Goal: Transaction & Acquisition: Purchase product/service

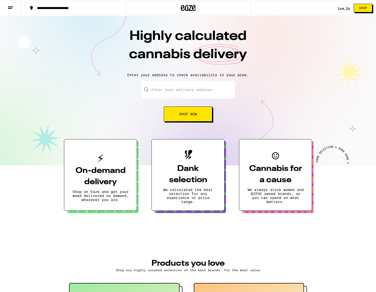
click at [348, 9] on link "Log In" at bounding box center [344, 8] width 12 height 3
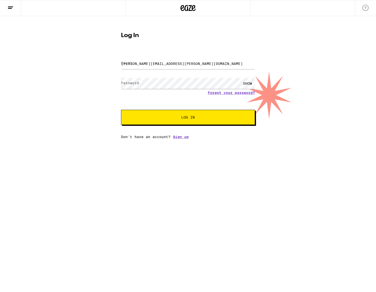
type input "[PERSON_NAME][EMAIL_ADDRESS][PERSON_NAME][DOMAIN_NAME]"
click at [188, 118] on button "Log In" at bounding box center [188, 117] width 134 height 15
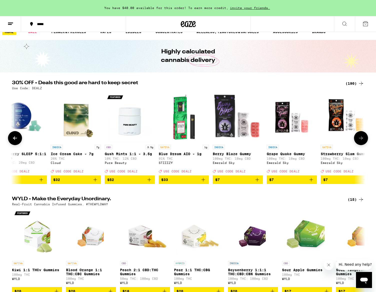
scroll to position [0, 16]
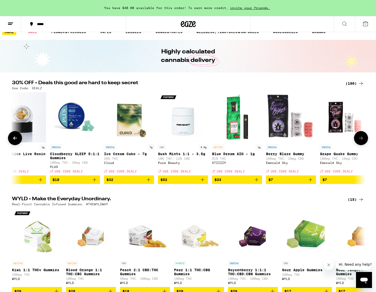
click at [73, 119] on img "Open page for Cloudberry SLEEP 5:1:1 Gummies from PLUS" at bounding box center [75, 117] width 50 height 50
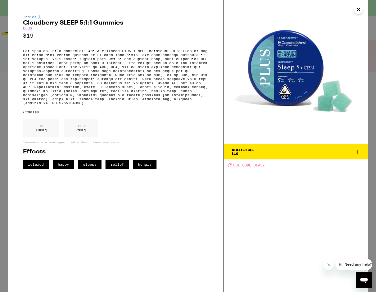
click at [360, 11] on icon "Close" at bounding box center [359, 10] width 6 height 8
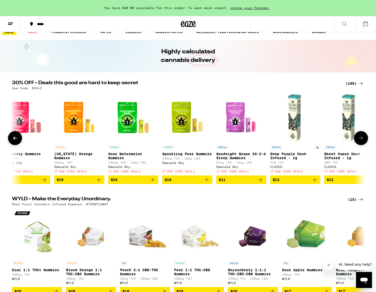
scroll to position [0, 513]
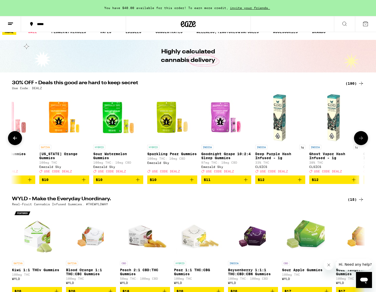
click at [218, 125] on img "Open page for Goodnight Grape 10:2:4 Sleep Gummies from Emerald Sky" at bounding box center [226, 117] width 50 height 50
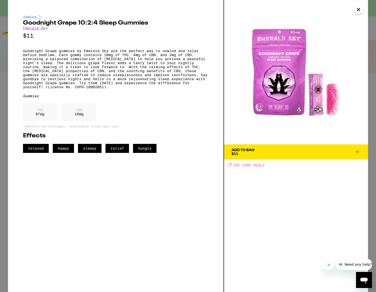
click at [258, 165] on span "USE CODE DEALZ" at bounding box center [250, 165] width 32 height 4
copy span "DEALZ"
click at [265, 155] on span "Add To Bag $11" at bounding box center [296, 151] width 129 height 7
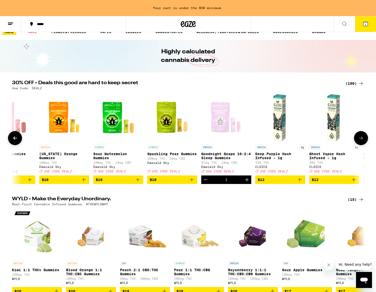
click at [246, 182] on icon "Increment" at bounding box center [247, 179] width 6 height 6
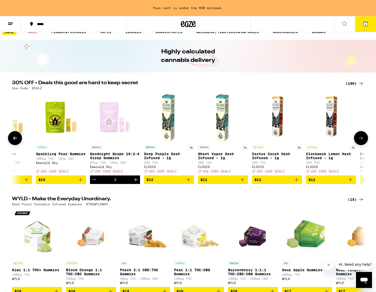
scroll to position [0, 607]
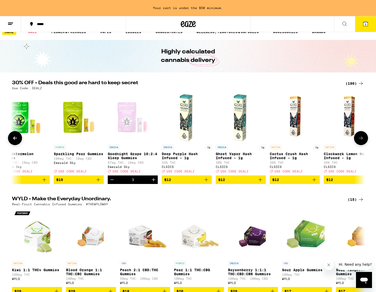
click at [181, 130] on img "Open page for Deep Purple Hash Infused - 1g from CLSICS" at bounding box center [187, 117] width 50 height 50
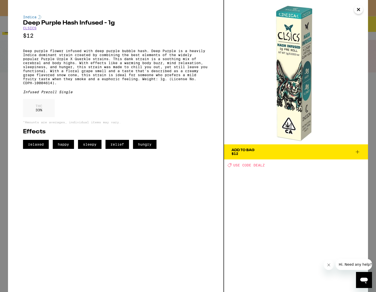
click at [358, 14] on img at bounding box center [296, 72] width 144 height 144
click at [358, 13] on icon "Close" at bounding box center [359, 10] width 6 height 8
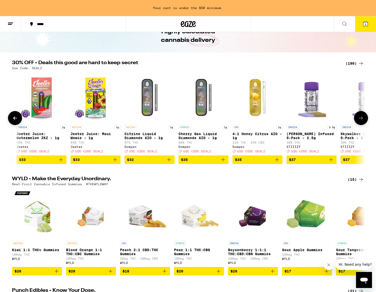
scroll to position [0, 7200]
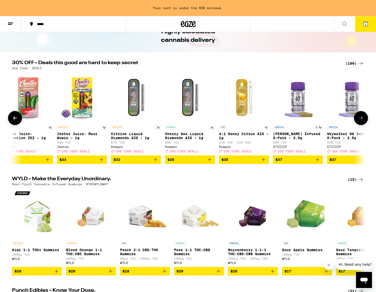
click at [241, 94] on img "Open page for 4:1 Honey Citrus AIO - 1g from Dompen" at bounding box center [244, 97] width 50 height 50
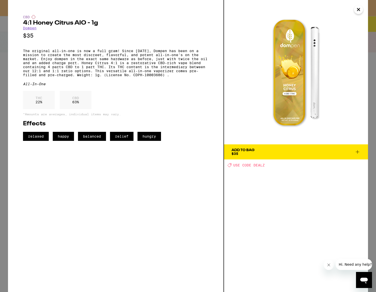
click at [256, 150] on span "Add To Bag $35" at bounding box center [296, 151] width 129 height 7
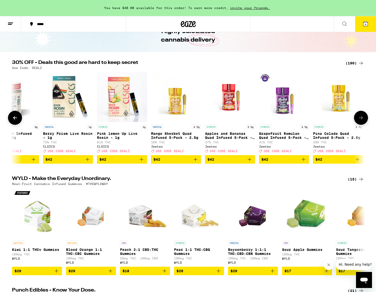
scroll to position [0, 8602]
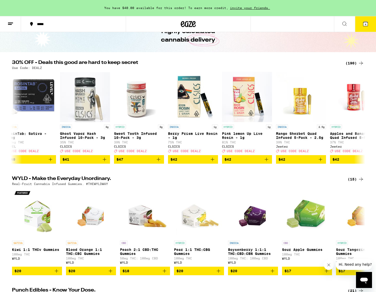
click at [365, 23] on span "4" at bounding box center [366, 24] width 2 height 3
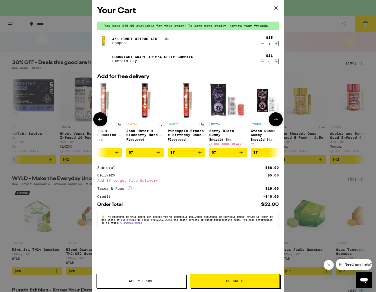
scroll to position [0, 16]
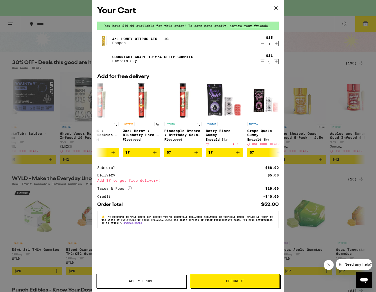
click at [263, 62] on icon "Decrement" at bounding box center [263, 62] width 5 height 6
click at [275, 46] on icon "Increment" at bounding box center [276, 44] width 5 height 6
click at [261, 60] on icon "Decrement" at bounding box center [263, 62] width 5 height 6
click at [261, 62] on icon "Decrement" at bounding box center [263, 62] width 5 height 6
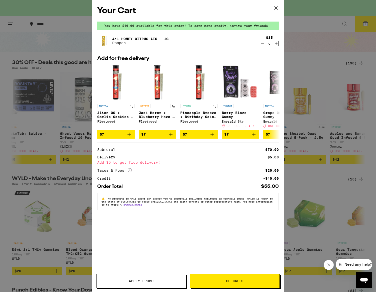
scroll to position [0, 0]
click at [275, 7] on icon at bounding box center [276, 8] width 3 height 3
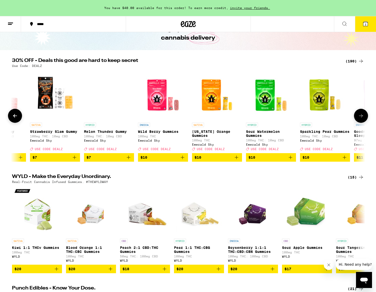
scroll to position [0, 487]
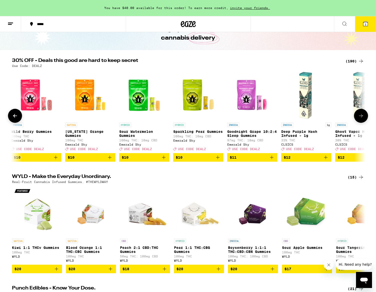
click at [252, 160] on span "$11" at bounding box center [252, 157] width 45 height 6
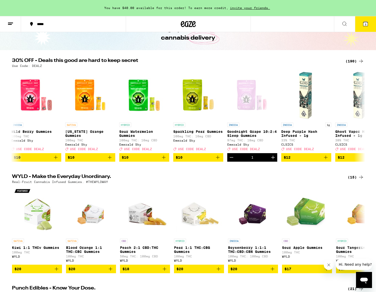
click at [369, 23] on button "3" at bounding box center [365, 24] width 21 height 16
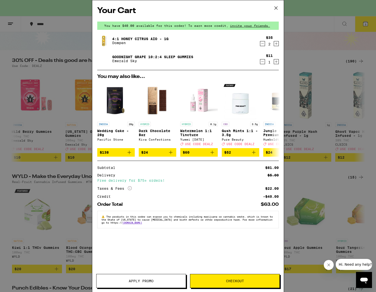
click at [152, 282] on span "Apply Promo" at bounding box center [141, 281] width 25 height 4
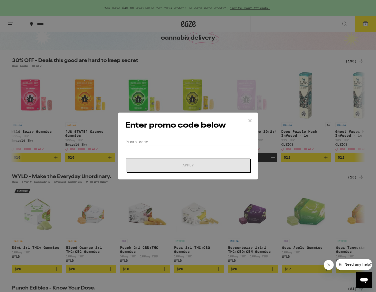
click at [164, 145] on input "Promo Code" at bounding box center [188, 142] width 126 height 8
click at [251, 120] on icon at bounding box center [251, 121] width 8 height 8
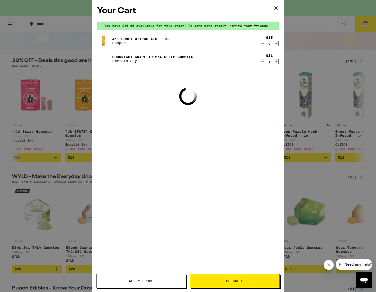
scroll to position [31, 0]
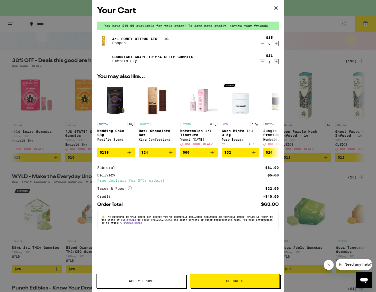
click at [156, 281] on span "Apply Promo" at bounding box center [141, 281] width 89 height 4
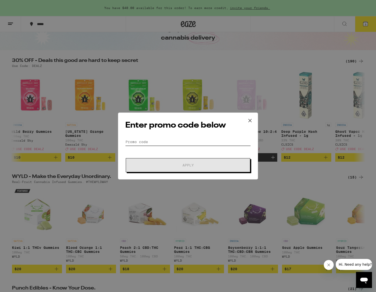
click at [149, 139] on input "Promo Code" at bounding box center [188, 142] width 126 height 8
paste input "DEALZ"
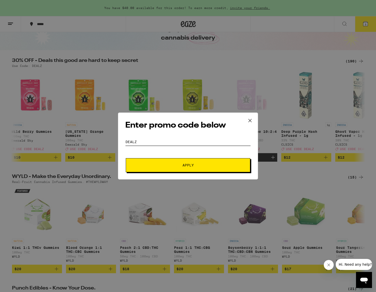
type input "DEALZ"
click at [176, 159] on button "Apply" at bounding box center [188, 165] width 125 height 14
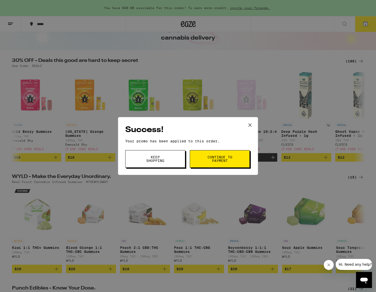
click at [172, 159] on button "Keep Shopping" at bounding box center [155, 159] width 60 height 18
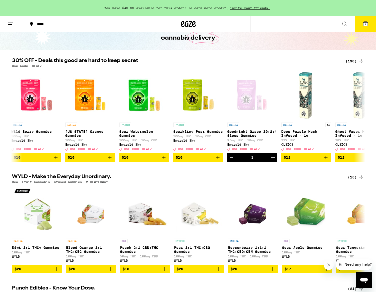
click at [363, 26] on icon at bounding box center [366, 24] width 6 height 6
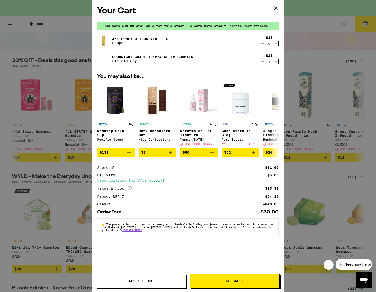
click at [277, 63] on icon "Increment" at bounding box center [276, 62] width 5 height 6
click at [262, 63] on icon "Decrement" at bounding box center [263, 62] width 5 height 6
click at [276, 61] on icon "Increment" at bounding box center [276, 62] width 5 height 6
click at [264, 64] on icon "Decrement" at bounding box center [263, 62] width 5 height 6
click at [209, 282] on span "Checkout" at bounding box center [234, 281] width 89 height 4
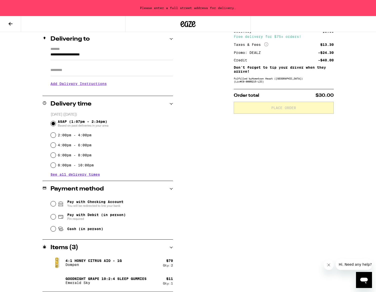
scroll to position [60, 0]
click at [55, 136] on input "2:00pm - 4:00pm" at bounding box center [53, 134] width 5 height 5
radio input "true"
click at [68, 56] on input "**********" at bounding box center [112, 56] width 123 height 9
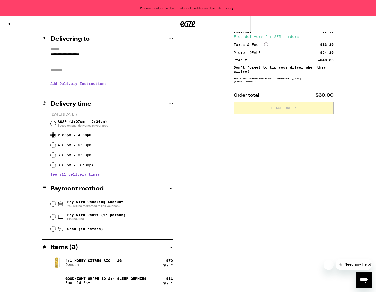
click at [68, 56] on input "**********" at bounding box center [112, 56] width 123 height 9
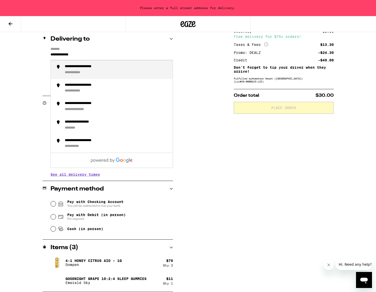
type input "**********"
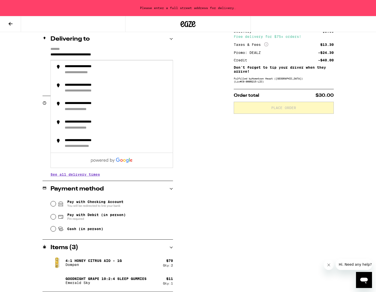
click at [148, 55] on input "**********" at bounding box center [112, 56] width 123 height 9
click at [186, 57] on div "**********" at bounding box center [188, 154] width 360 height 275
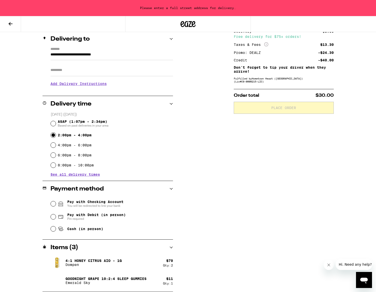
click at [115, 60] on input "**********" at bounding box center [112, 56] width 123 height 9
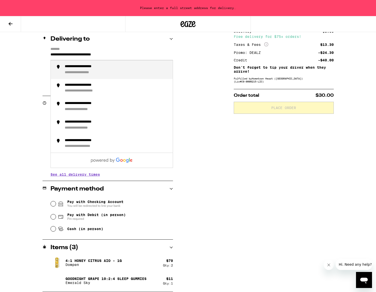
click at [120, 69] on div "**********" at bounding box center [117, 69] width 104 height 11
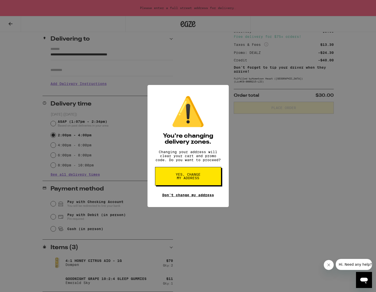
click at [189, 196] on link "Don't change my address" at bounding box center [188, 195] width 52 height 4
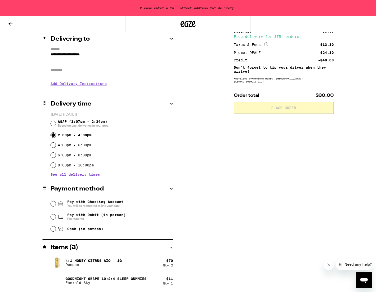
click at [108, 58] on input "**********" at bounding box center [112, 56] width 123 height 9
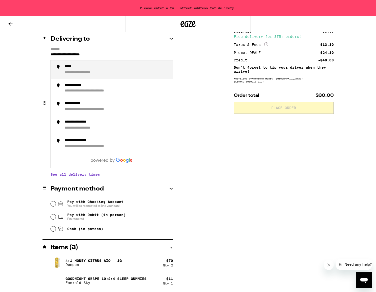
click at [107, 58] on input "**********" at bounding box center [112, 56] width 123 height 9
click at [108, 71] on div "**********" at bounding box center [117, 69] width 104 height 11
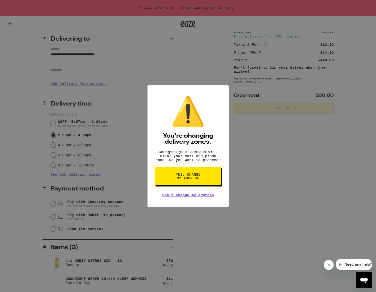
click at [174, 175] on button "Yes, change my address" at bounding box center [188, 176] width 66 height 19
type input "**********"
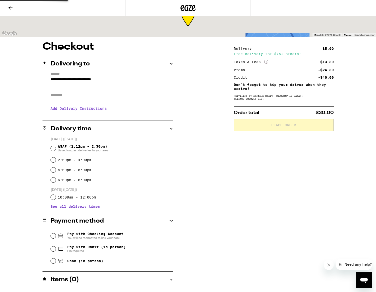
scroll to position [0, 0]
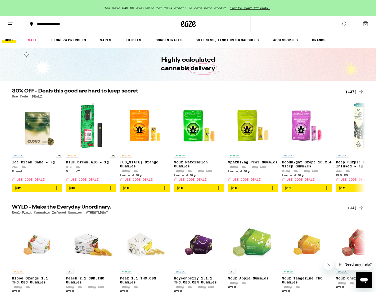
click at [71, 22] on div "**********" at bounding box center [77, 24] width 84 height 4
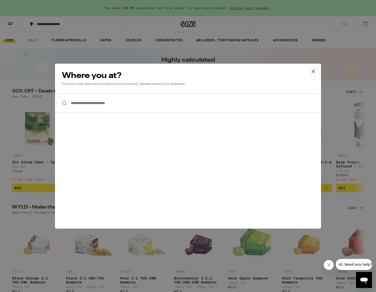
click at [99, 103] on input "**********" at bounding box center [188, 102] width 266 height 19
click at [195, 101] on input "**********" at bounding box center [188, 102] width 266 height 19
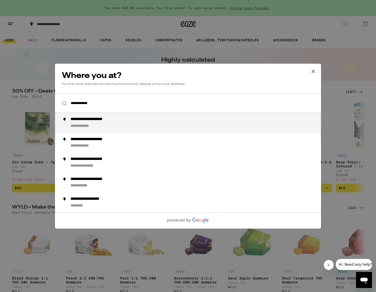
click at [167, 124] on div "**********" at bounding box center [198, 123] width 255 height 12
type input "**********"
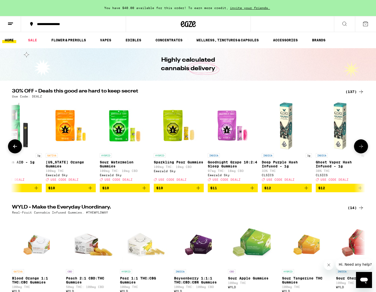
scroll to position [0, 76]
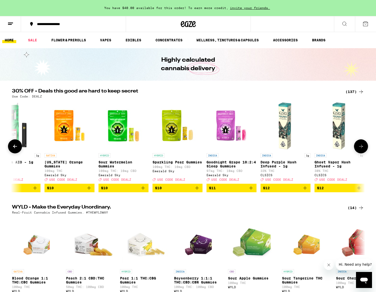
click at [224, 191] on span "$11" at bounding box center [231, 188] width 45 height 6
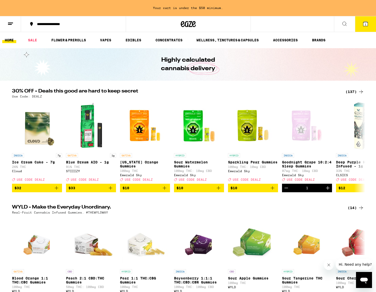
scroll to position [0, 0]
click at [370, 21] on button "1" at bounding box center [365, 24] width 21 height 16
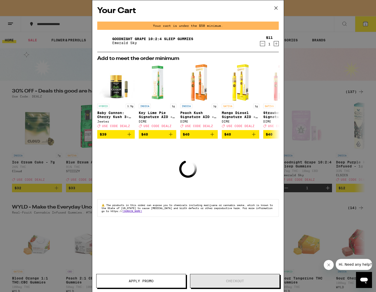
click at [264, 44] on icon "Decrement" at bounding box center [263, 44] width 3 height 0
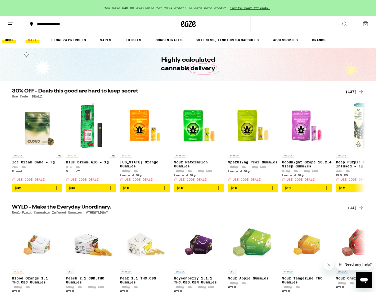
click at [31, 39] on link "SALE" at bounding box center [33, 40] width 14 height 6
click at [35, 40] on link "SALE" at bounding box center [33, 40] width 14 height 6
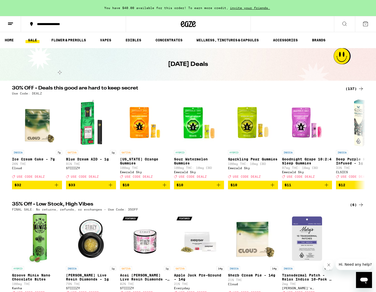
click at [348, 24] on button at bounding box center [344, 24] width 21 height 16
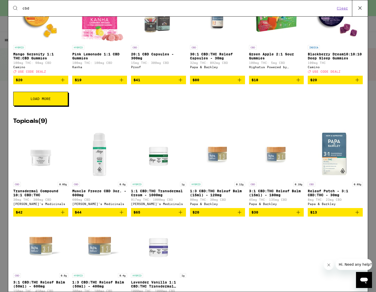
type input "cbd"
click at [63, 105] on button "Load More" at bounding box center [40, 99] width 55 height 14
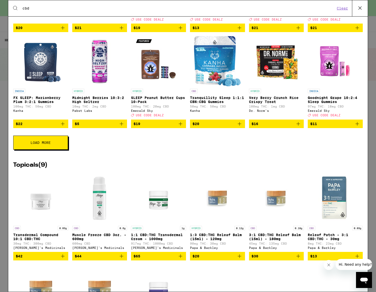
click at [47, 149] on button "Load More" at bounding box center [40, 142] width 55 height 14
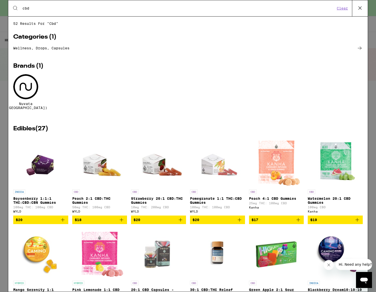
scroll to position [0, 0]
click at [349, 9] on button "Clear" at bounding box center [343, 8] width 14 height 5
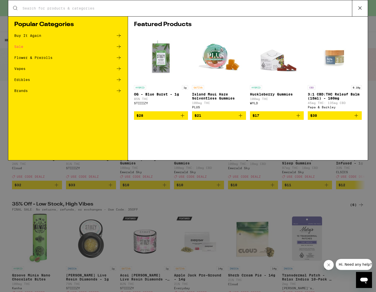
click at [360, 8] on icon at bounding box center [361, 8] width 8 height 8
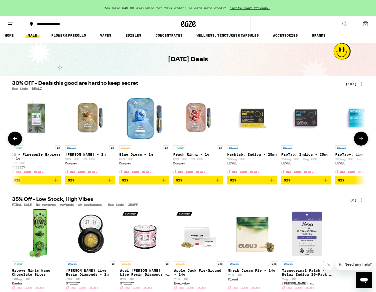
scroll to position [0, 3569]
click at [191, 159] on p "89% THC: 2% CBD" at bounding box center [198, 158] width 50 height 3
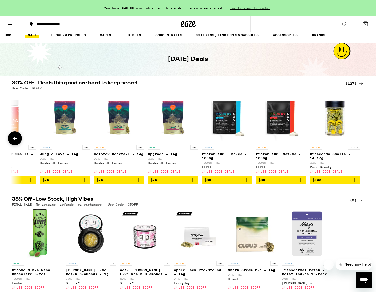
scroll to position [0, 7054]
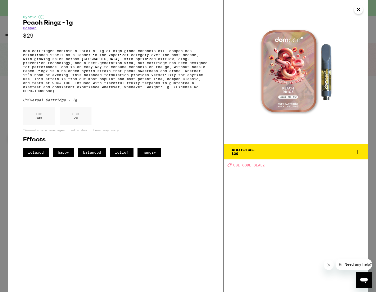
scroll to position [5, 0]
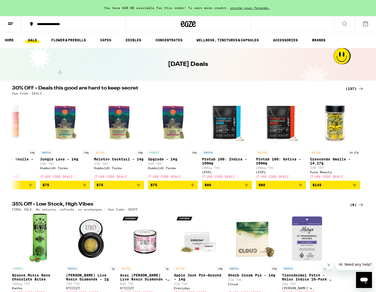
click at [17, 24] on button at bounding box center [10, 24] width 21 height 16
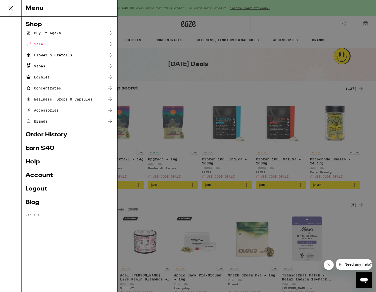
click at [40, 65] on div "Vapes" at bounding box center [36, 66] width 20 height 6
